Goal: Use online tool/utility: Utilize a website feature to perform a specific function

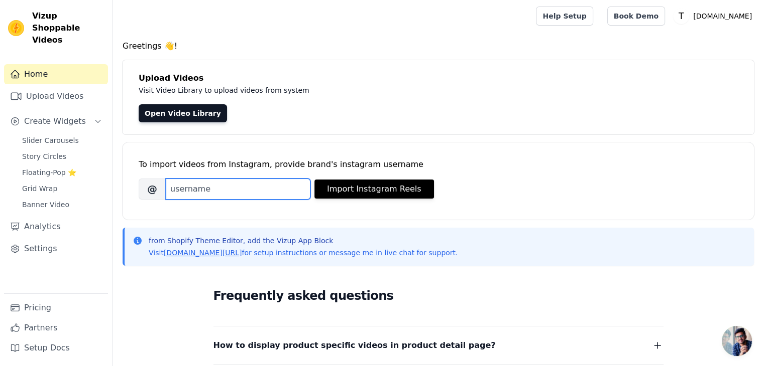
click at [256, 189] on input "Brand's Instagram Username" at bounding box center [238, 189] width 145 height 21
click at [231, 185] on input "Brand's Instagram Username" at bounding box center [238, 189] width 145 height 21
paste input "[URL][DOMAIN_NAME]"
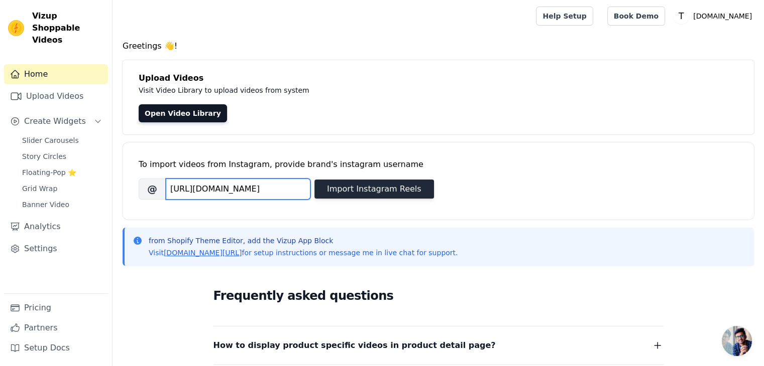
type input "[URL][DOMAIN_NAME]"
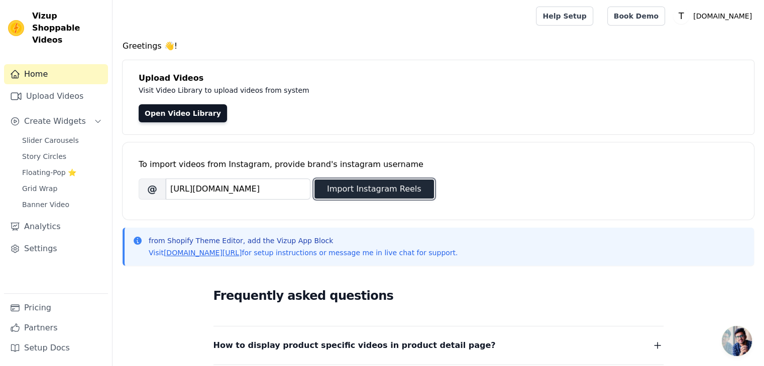
click at [344, 191] on button "Import Instagram Reels" at bounding box center [373, 189] width 119 height 19
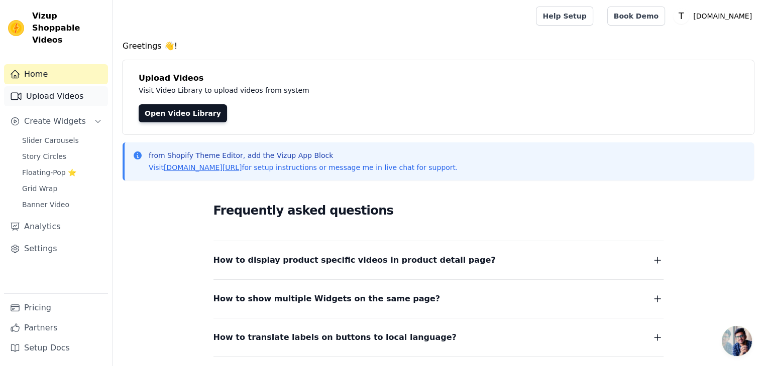
click at [69, 86] on link "Upload Videos" at bounding box center [56, 96] width 104 height 20
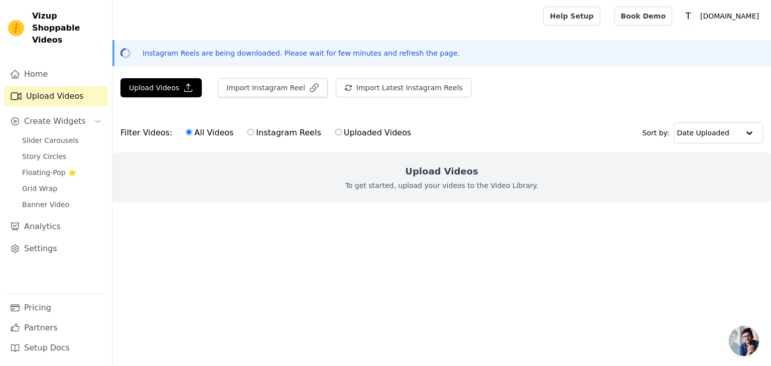
click at [247, 131] on input "Instagram Reels" at bounding box center [250, 132] width 7 height 7
radio input "true"
click at [747, 137] on div at bounding box center [749, 133] width 20 height 20
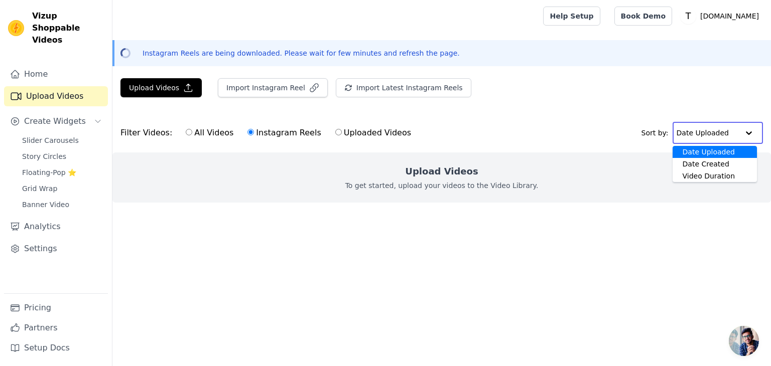
click at [750, 121] on div "Filter Videos: All Videos Instagram Reels Uploaded Videos Sort by: Date Uploade…" at bounding box center [441, 132] width 659 height 39
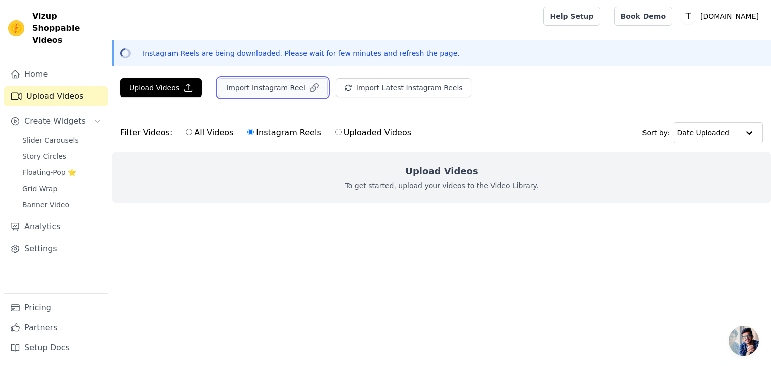
click at [300, 81] on button "Import Instagram Reel" at bounding box center [273, 87] width 110 height 19
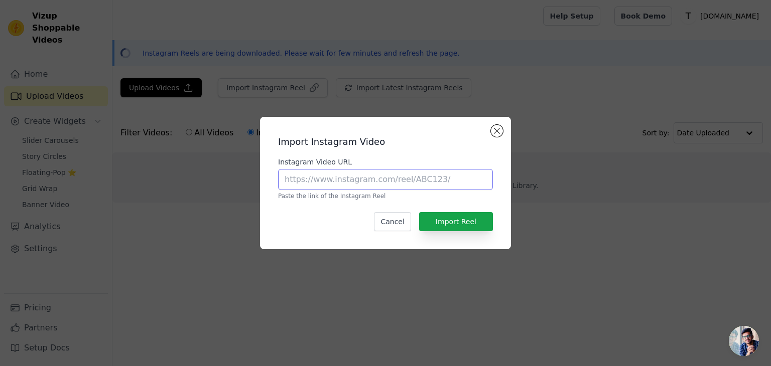
click at [350, 179] on input "Instagram Video URL" at bounding box center [385, 179] width 215 height 21
paste input "[URL][DOMAIN_NAME]"
type input "[URL][DOMAIN_NAME]"
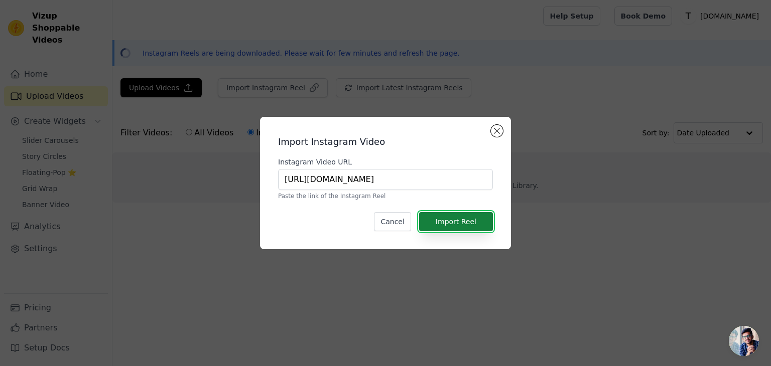
click at [458, 223] on button "Import Reel" at bounding box center [456, 221] width 74 height 19
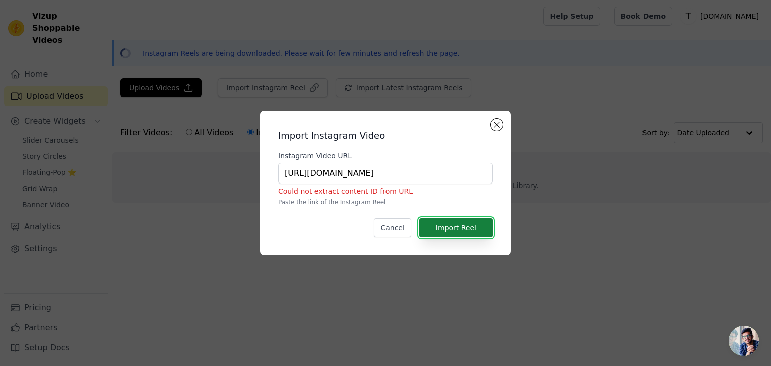
click at [469, 224] on button "Import Reel" at bounding box center [456, 227] width 74 height 19
click at [482, 176] on input "[URL][DOMAIN_NAME]" at bounding box center [385, 173] width 215 height 21
drag, startPoint x: 434, startPoint y: 177, endPoint x: 490, endPoint y: 181, distance: 55.9
click at [490, 181] on input "[URL][DOMAIN_NAME]" at bounding box center [385, 173] width 215 height 21
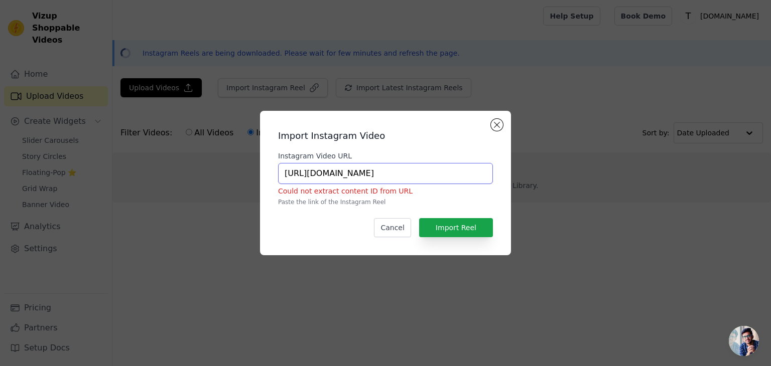
click at [492, 176] on input "[URL][DOMAIN_NAME]" at bounding box center [385, 173] width 215 height 21
click at [466, 225] on button "Import Reel" at bounding box center [456, 227] width 74 height 19
drag, startPoint x: 490, startPoint y: 175, endPoint x: 261, endPoint y: 175, distance: 228.9
click at [261, 175] on div "Import Instagram Video Instagram Video URL https://www.instagram.com/tedberry96…" at bounding box center [385, 183] width 251 height 145
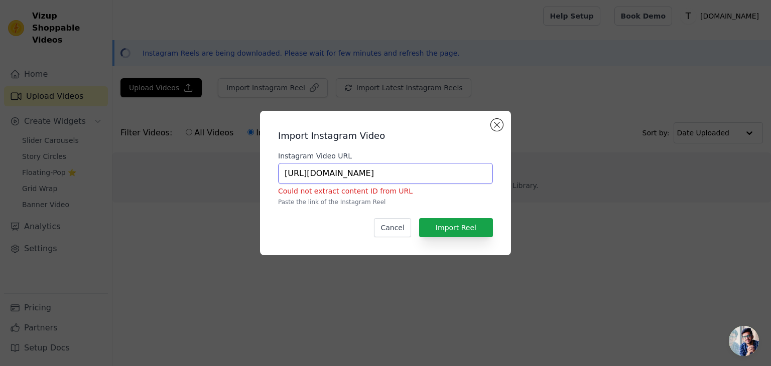
click at [343, 177] on input "[URL][DOMAIN_NAME]" at bounding box center [385, 173] width 215 height 21
click at [495, 125] on button "Close modal" at bounding box center [497, 125] width 12 height 12
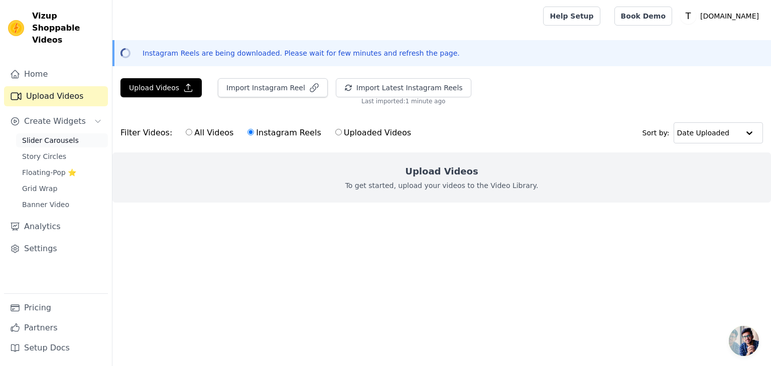
click at [85, 134] on link "Slider Carousels" at bounding box center [62, 141] width 92 height 14
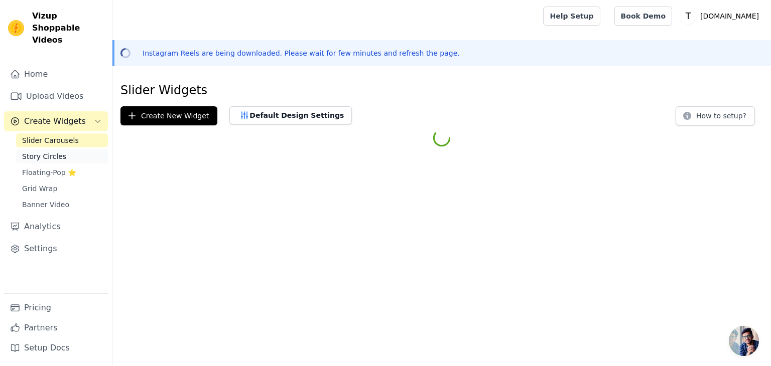
click at [71, 150] on link "Story Circles" at bounding box center [62, 157] width 92 height 14
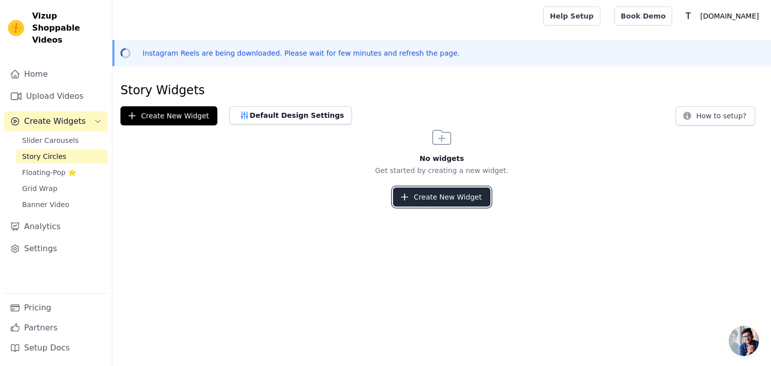
click at [452, 197] on button "Create New Widget" at bounding box center [441, 197] width 97 height 19
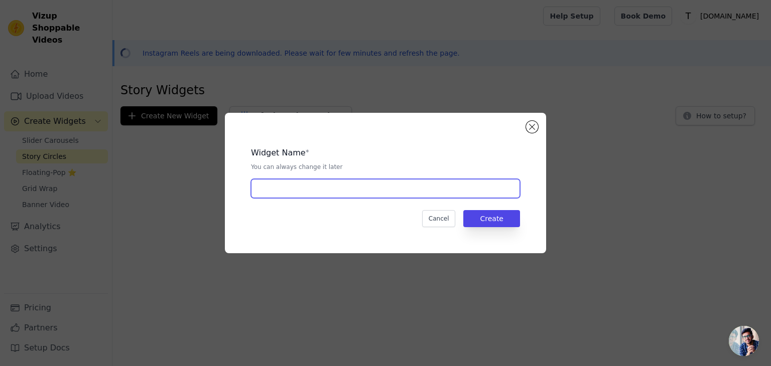
click at [388, 188] on input "text" at bounding box center [385, 188] width 269 height 19
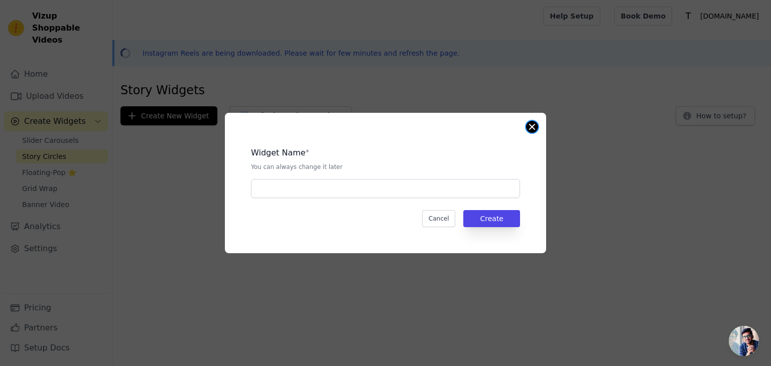
click at [531, 125] on button "Close modal" at bounding box center [532, 127] width 12 height 12
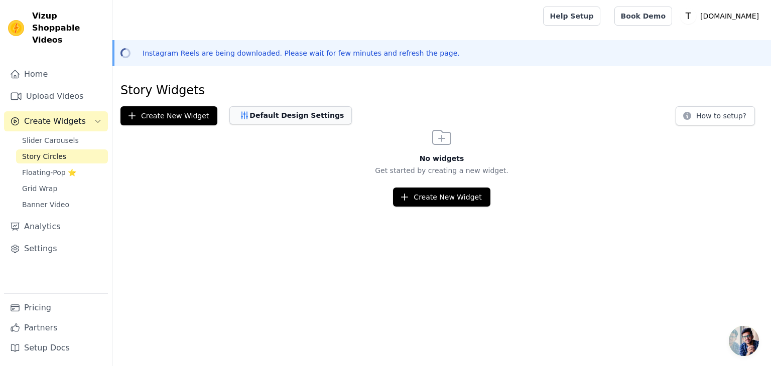
click at [310, 115] on button "Default Design Settings" at bounding box center [290, 115] width 122 height 18
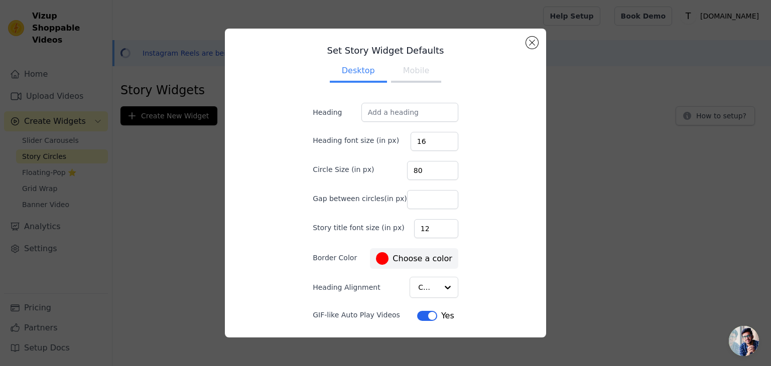
click at [411, 78] on button "Mobile" at bounding box center [416, 72] width 50 height 22
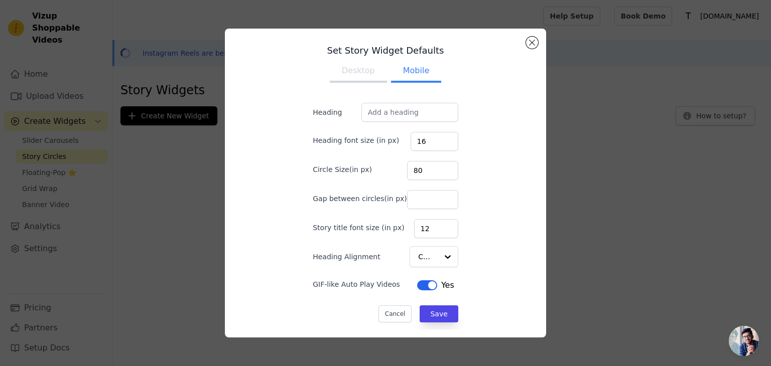
click at [413, 73] on button "Mobile" at bounding box center [416, 72] width 50 height 22
